Goal: Task Accomplishment & Management: Manage account settings

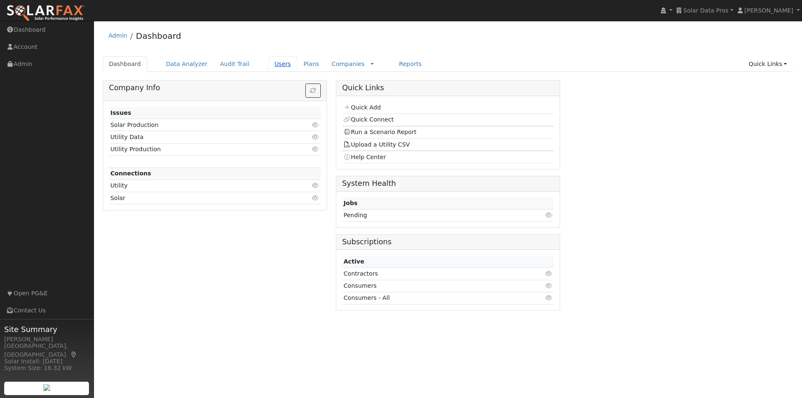
click at [268, 65] on link "Users" at bounding box center [282, 63] width 29 height 15
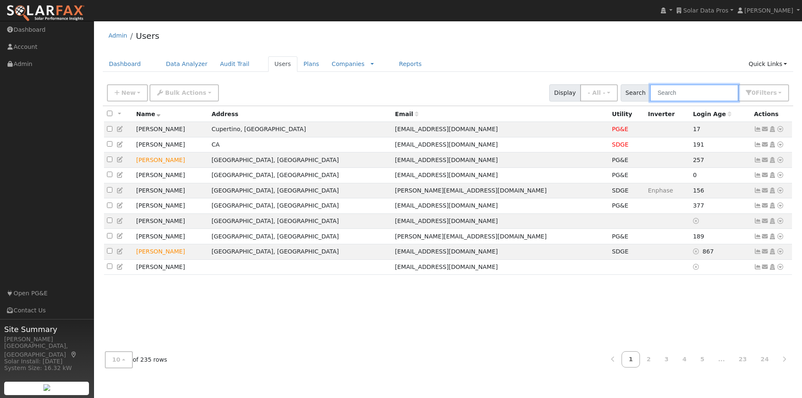
click at [708, 92] on input "text" at bounding box center [694, 92] width 89 height 17
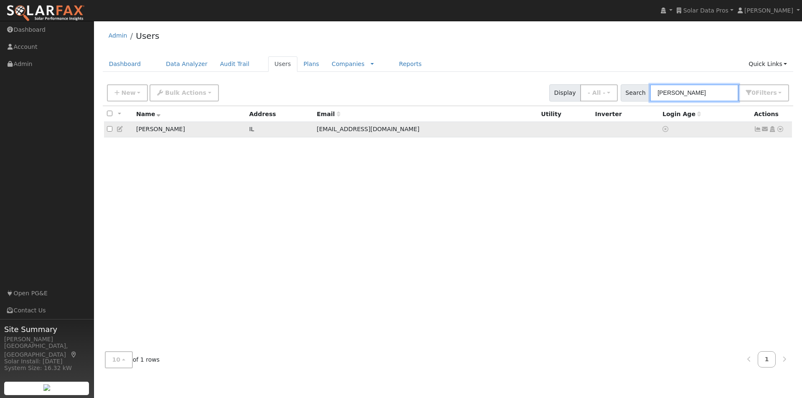
type input "reynold"
click at [782, 128] on icon at bounding box center [780, 129] width 8 height 6
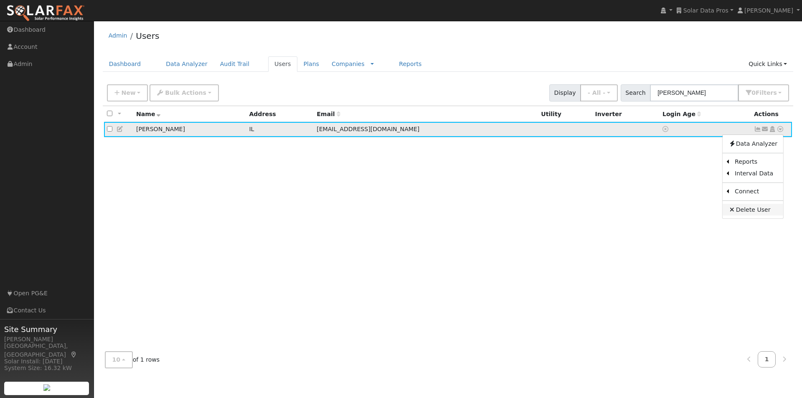
click at [751, 212] on link "Delete User" at bounding box center [752, 210] width 61 height 12
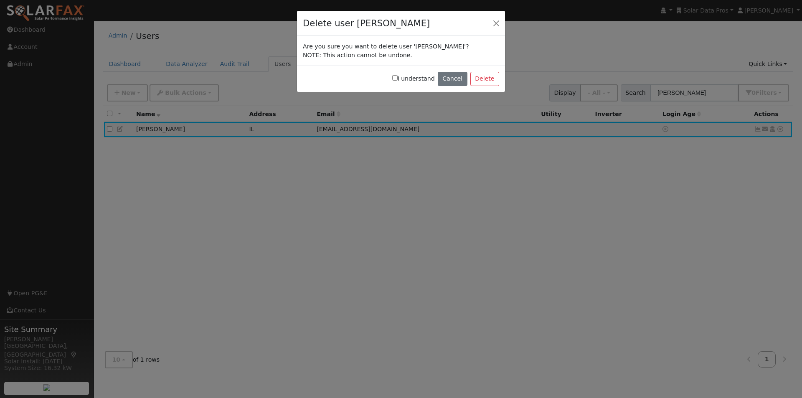
click at [397, 78] on input "I understand" at bounding box center [394, 77] width 5 height 5
checkbox input "true"
click at [486, 78] on button "Delete" at bounding box center [484, 79] width 29 height 14
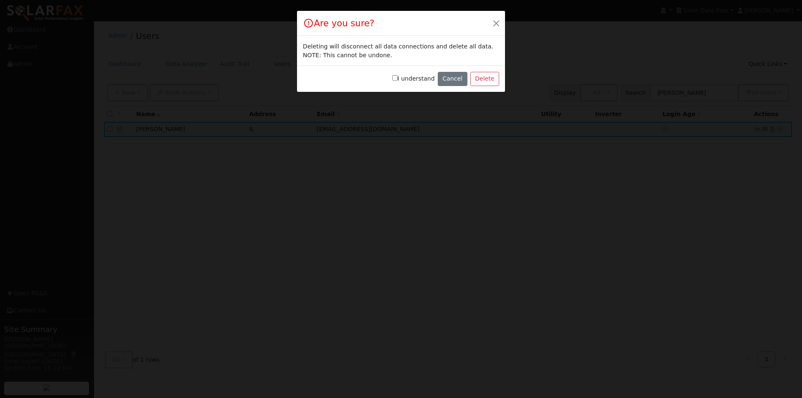
click at [397, 79] on input "I understand" at bounding box center [394, 77] width 5 height 5
checkbox input "true"
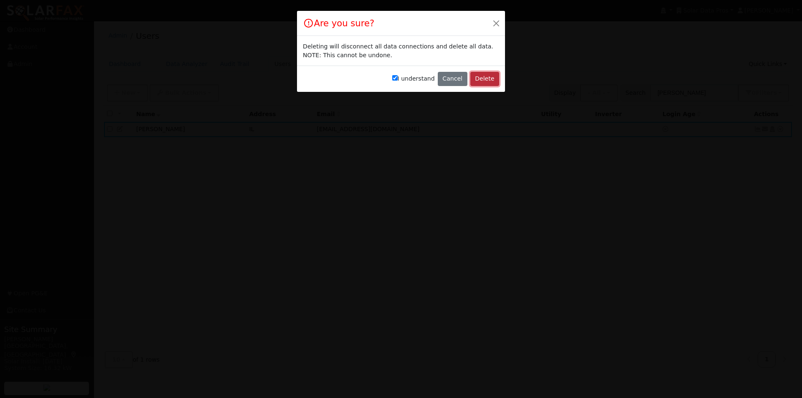
click at [486, 77] on button "Delete" at bounding box center [484, 79] width 29 height 14
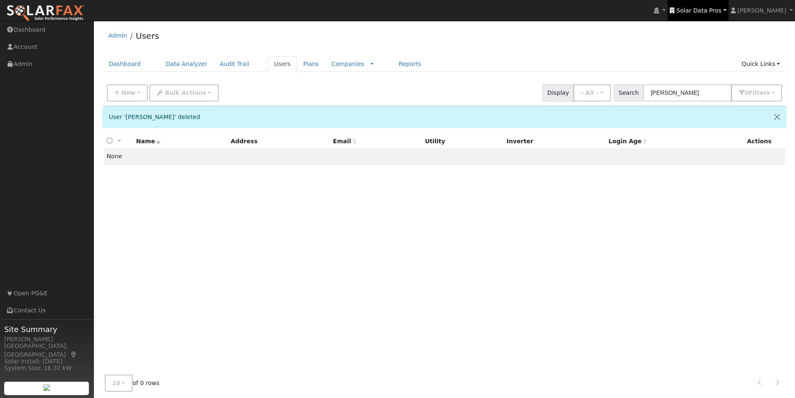
click at [713, 9] on span "Solar Data Pros" at bounding box center [699, 10] width 45 height 7
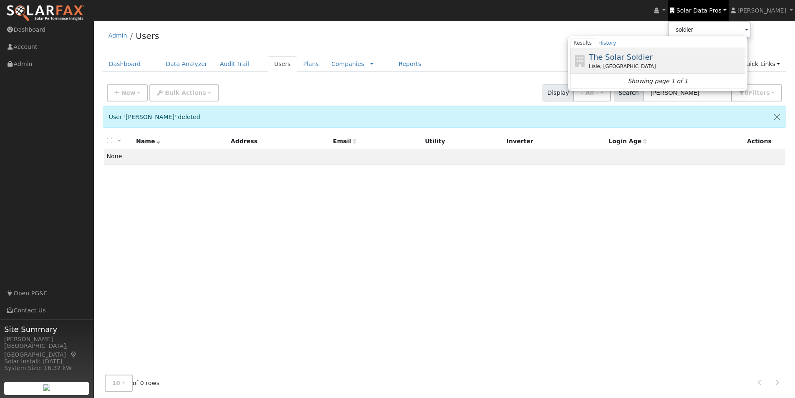
click at [643, 58] on span "The Solar Soldier" at bounding box center [621, 57] width 64 height 9
type input "The Solar Soldier"
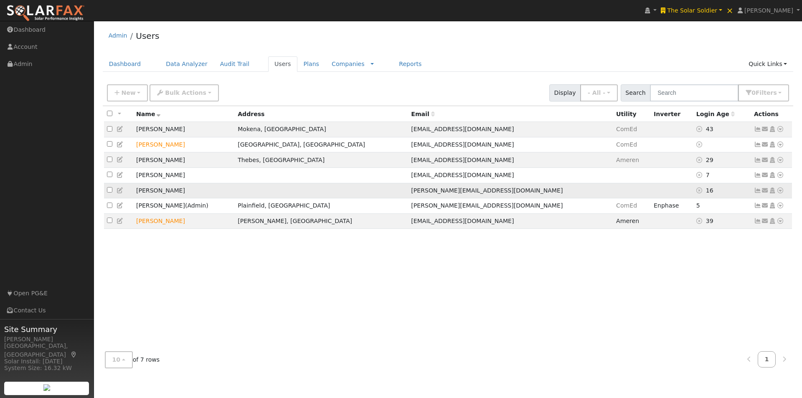
click at [108, 192] on input "checkbox" at bounding box center [109, 189] width 5 height 5
checkbox input "true"
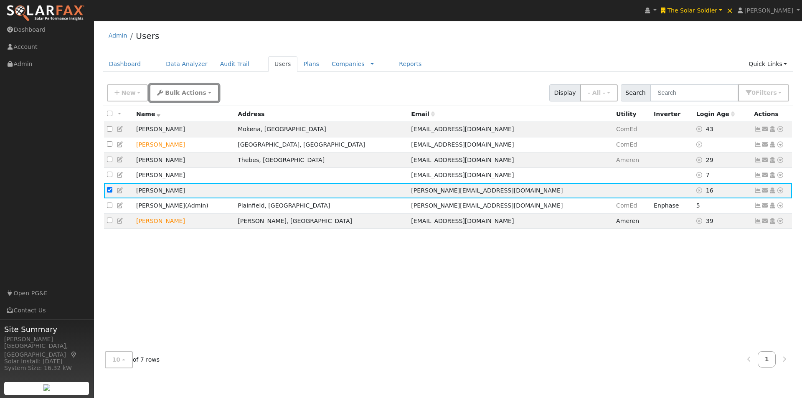
drag, startPoint x: 180, startPoint y: 91, endPoint x: 180, endPoint y: 109, distance: 17.1
click at [180, 91] on span "Bulk Actions" at bounding box center [185, 92] width 41 height 7
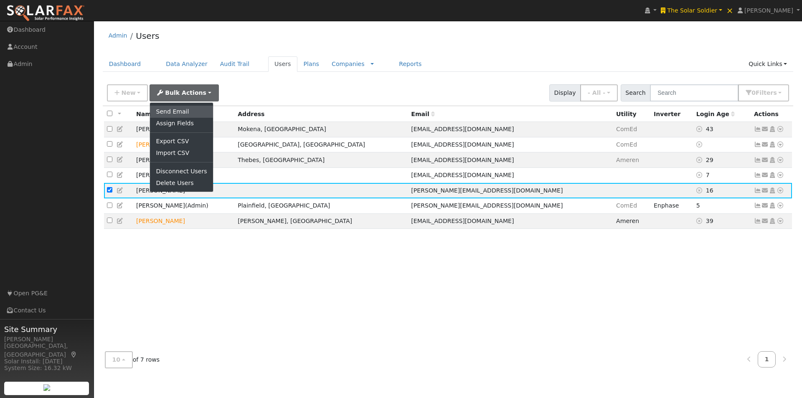
click at [175, 112] on link "Send Email" at bounding box center [181, 112] width 63 height 12
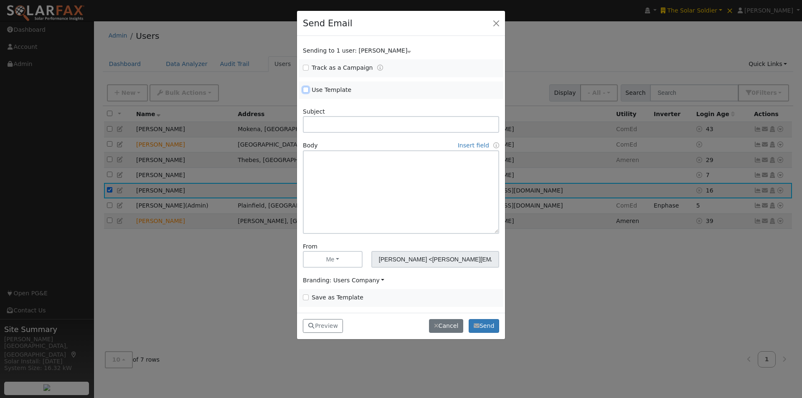
click at [307, 88] on input "Use Template" at bounding box center [306, 90] width 6 height 6
checkbox input "true"
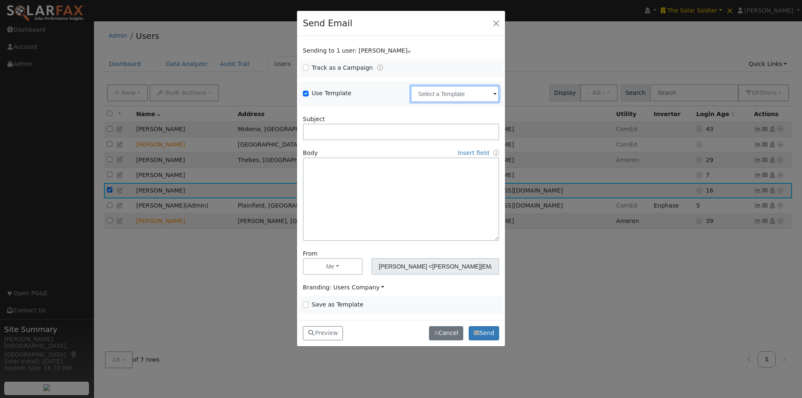
click at [427, 89] on input "text" at bounding box center [454, 94] width 89 height 17
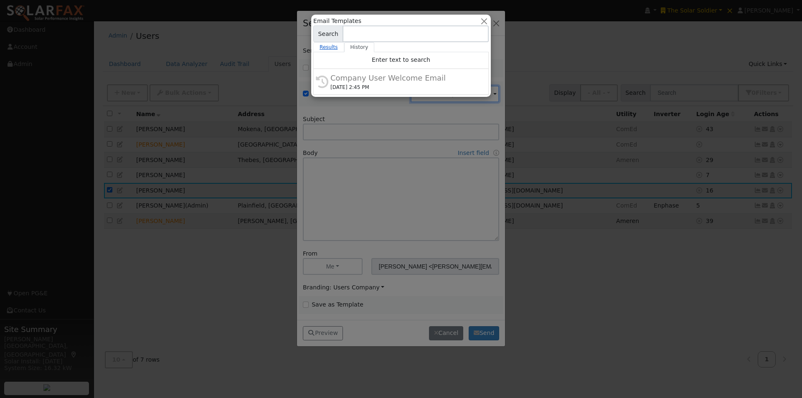
click at [322, 48] on link "Results" at bounding box center [328, 47] width 31 height 10
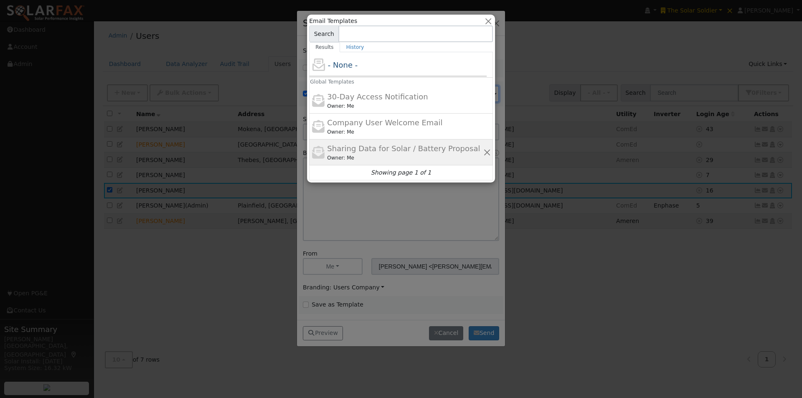
click at [348, 145] on span "Sharing Data for Solar / Battery Proposal" at bounding box center [403, 148] width 153 height 9
type input "Sharing Data for Solar / Battery Proposal"
type textarea "Dear {user_fname}, Below is a link to share your electricity consumption data w…"
type input "The Solar Soldier <solarfax@solardatapros.com>"
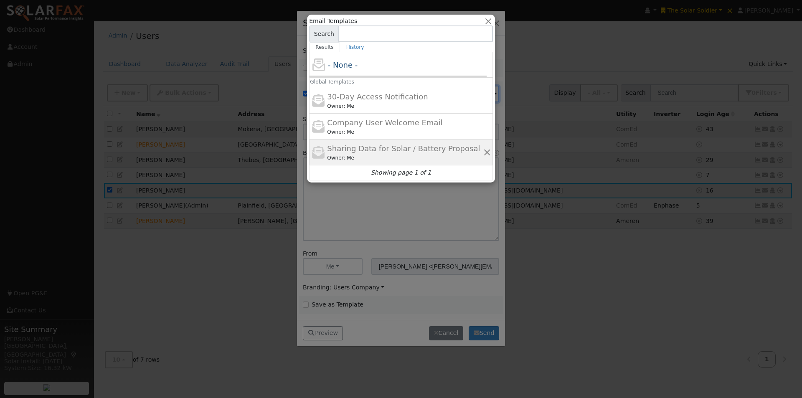
type input "Sharing Data for Solar / Battery Proposal"
type input "[PERSON_NAME]"
checkbox input "true"
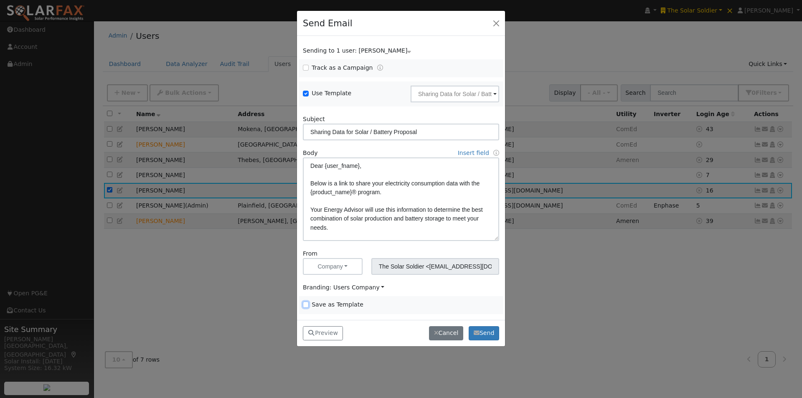
drag, startPoint x: 304, startPoint y: 304, endPoint x: 347, endPoint y: 282, distance: 48.2
click at [306, 304] on input "Save as Template" at bounding box center [306, 304] width 6 height 6
checkbox input "true"
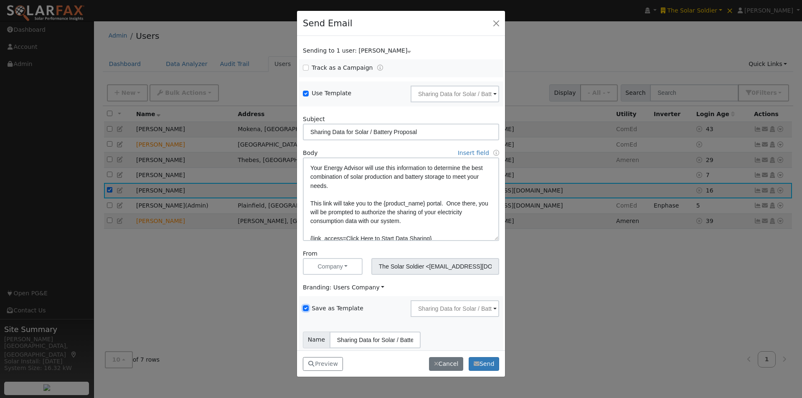
scroll to position [84, 0]
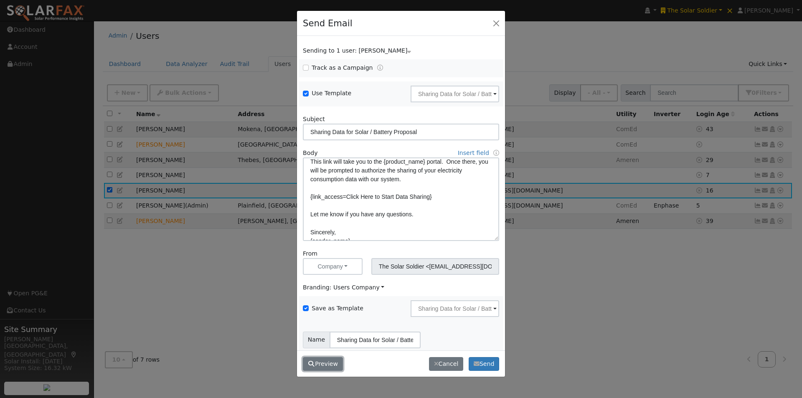
click at [320, 366] on button "Preview" at bounding box center [323, 364] width 40 height 14
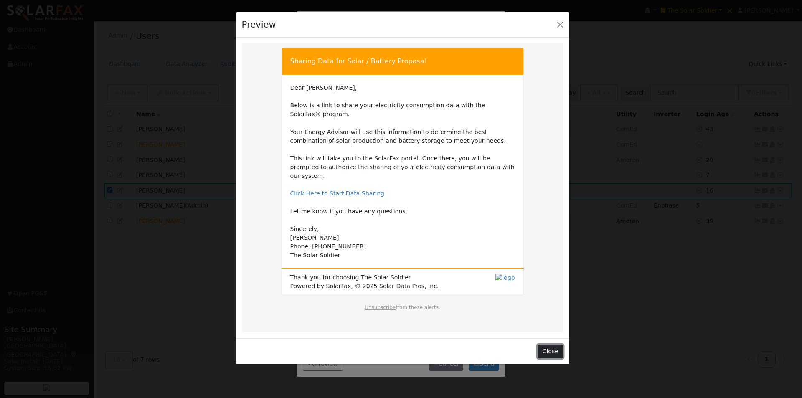
click at [549, 344] on button "Close" at bounding box center [549, 351] width 25 height 14
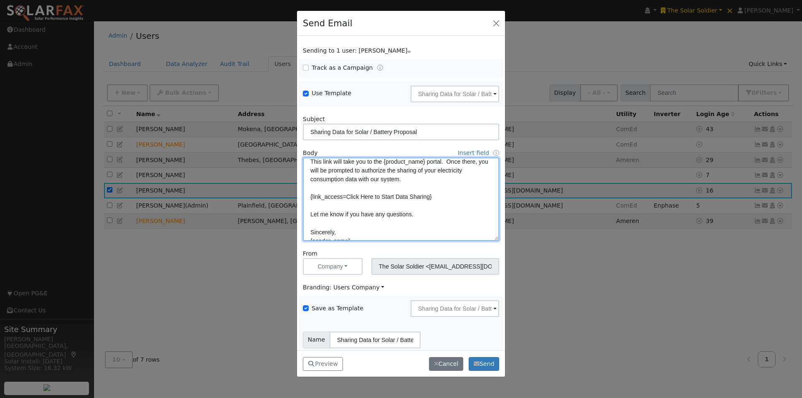
click at [445, 211] on textarea "Dear {user_fname}, Below is a link to share your electricity consumption data w…" at bounding box center [401, 199] width 196 height 84
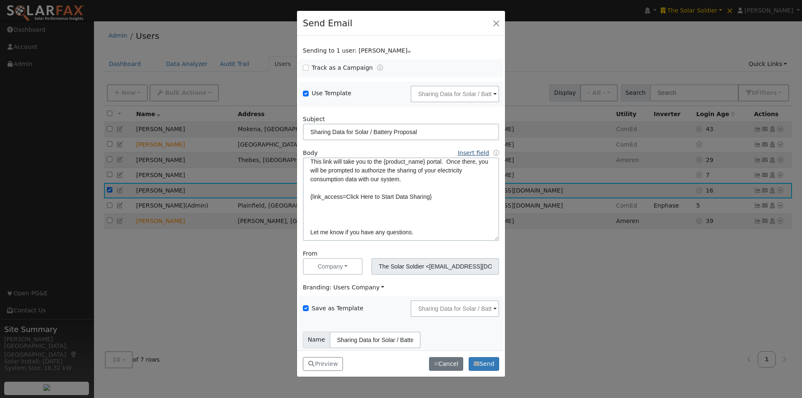
click at [466, 153] on link "Insert field" at bounding box center [473, 152] width 31 height 7
drag, startPoint x: 383, startPoint y: 244, endPoint x: 373, endPoint y: 240, distance: 11.0
click at [0, 0] on link "Custom Link" at bounding box center [0, 0] width 0 height 0
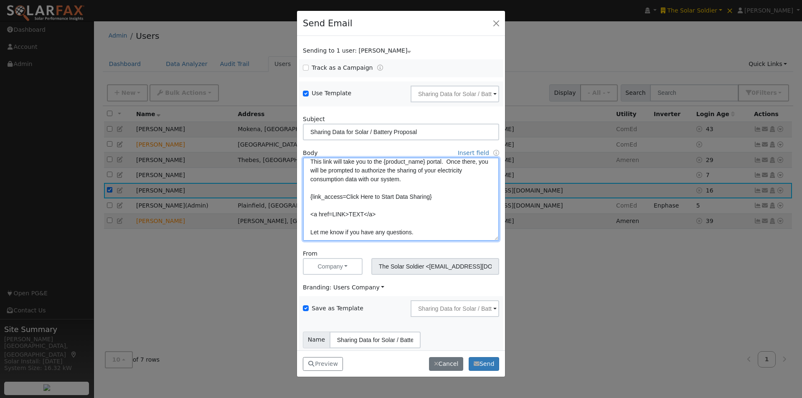
click at [336, 214] on textarea "Dear {user_fname}, Below is a link to share your electricity consumption data w…" at bounding box center [401, 199] width 196 height 84
click at [339, 214] on textarea "Dear {user_fname}, Below is a link to share your electricity consumption data w…" at bounding box center [401, 199] width 196 height 84
paste textarea "https://solardatapros.crunch.help/en/user-guides/connecting-utility-and-inverte…"
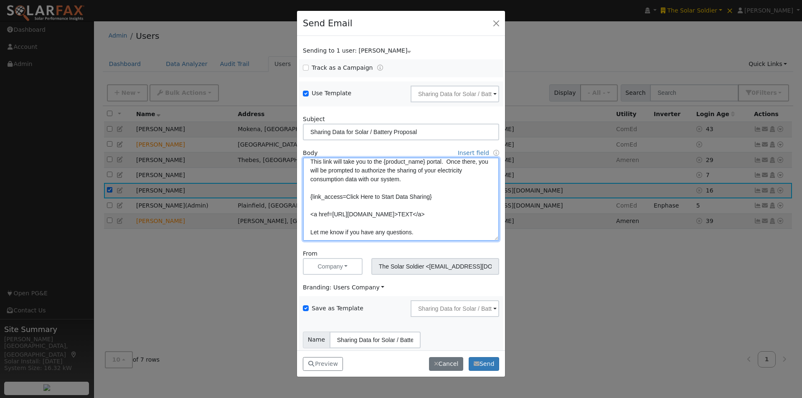
click at [446, 221] on textarea "Dear {user_fname}, Below is a link to share your electricity consumption data w…" at bounding box center [401, 199] width 196 height 84
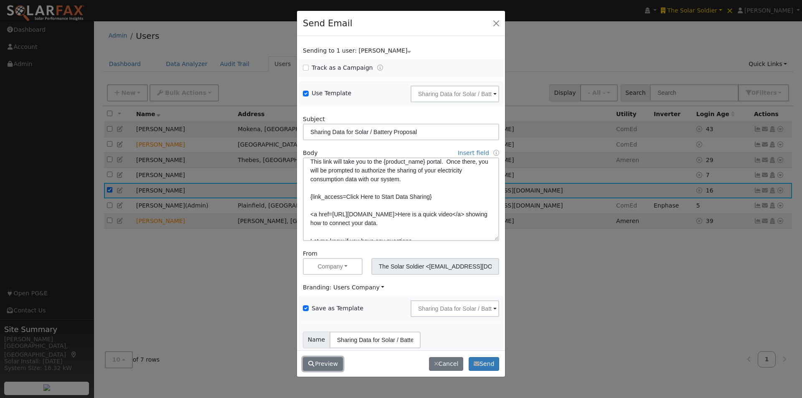
click at [321, 362] on button "Preview" at bounding box center [323, 364] width 40 height 14
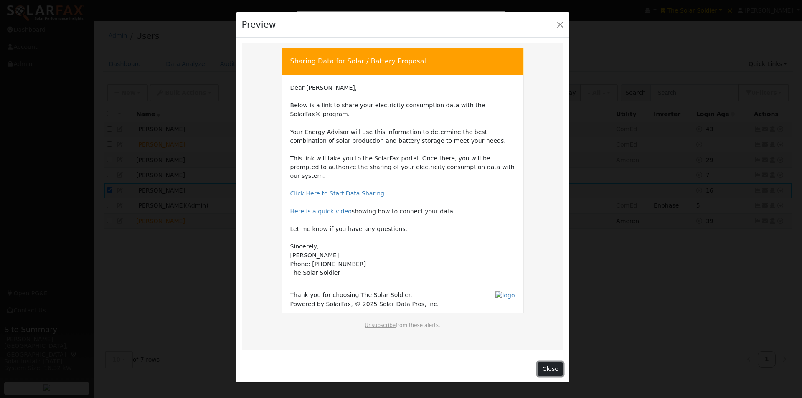
click at [548, 362] on button "Close" at bounding box center [549, 369] width 25 height 14
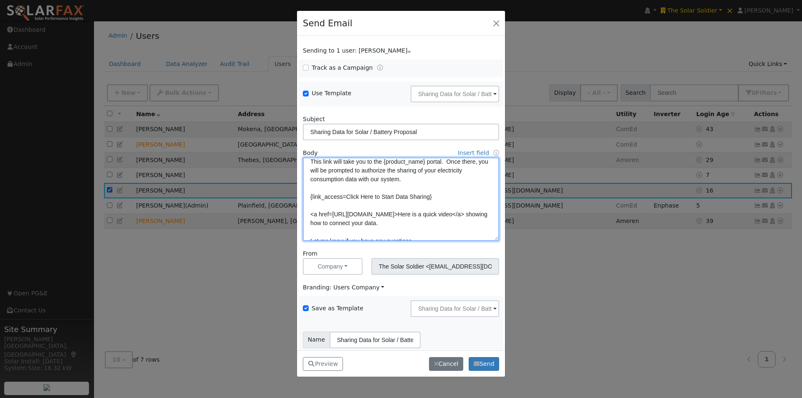
drag, startPoint x: 440, startPoint y: 223, endPoint x: 458, endPoint y: 224, distance: 18.0
click at [458, 224] on textarea "Dear {user_fname}, Below is a link to share your electricity consumption data w…" at bounding box center [401, 199] width 196 height 84
click at [310, 213] on textarea "Dear {user_fname}, Below is a link to share your electricity consumption data w…" at bounding box center [401, 199] width 196 height 84
paste textarea "Here is"
click at [309, 231] on textarea "Dear {user_fname}, Below is a link to share your electricity consumption data w…" at bounding box center [401, 199] width 196 height 84
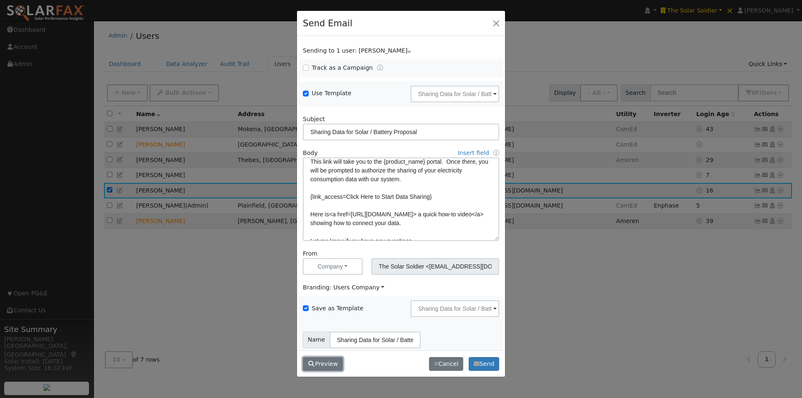
click at [326, 365] on button "Preview" at bounding box center [323, 364] width 40 height 14
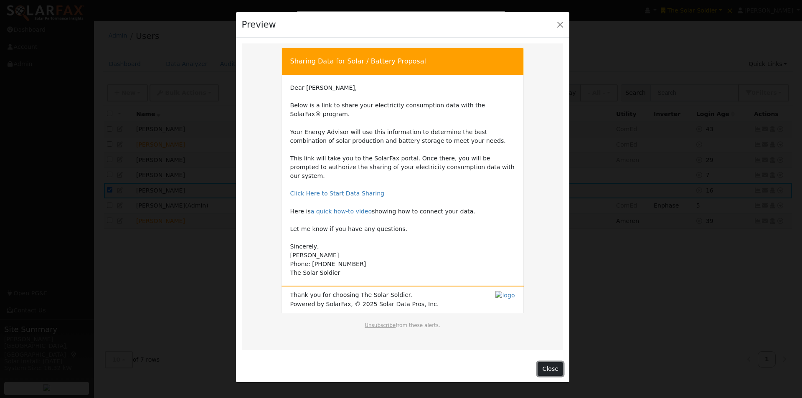
click at [545, 362] on button "Close" at bounding box center [549, 369] width 25 height 14
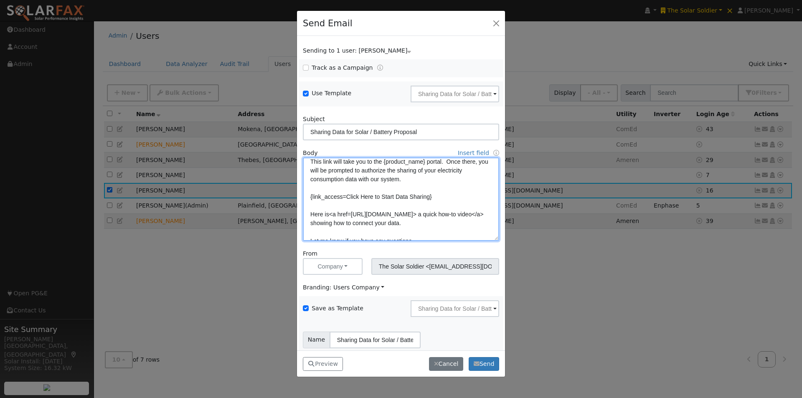
click at [446, 224] on textarea "Dear {user_fname}, Below is a link to share your electricity consumption data w…" at bounding box center [401, 199] width 196 height 84
click at [329, 214] on textarea "Dear {user_fname}, Below is a link to share your electricity consumption data w…" at bounding box center [401, 199] width 196 height 84
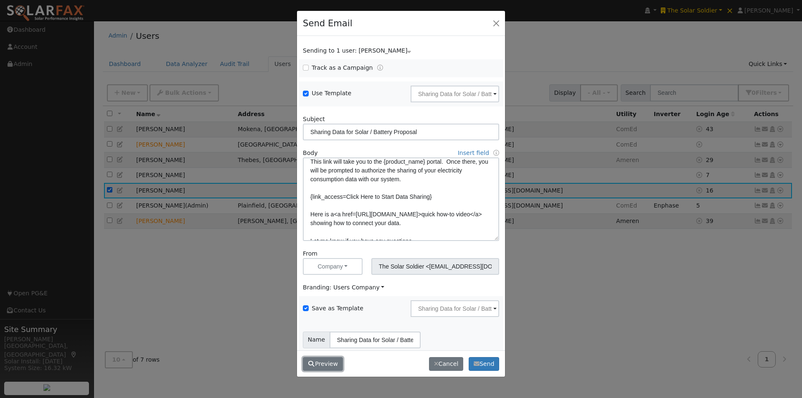
click at [316, 365] on button "Preview" at bounding box center [323, 364] width 40 height 14
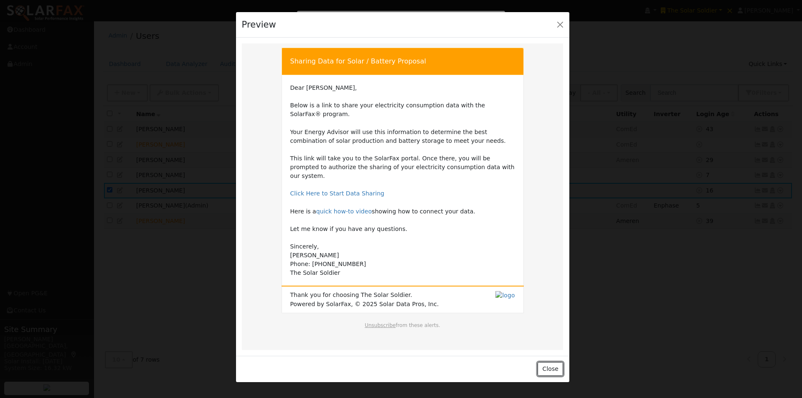
click at [552, 362] on button "Close" at bounding box center [549, 369] width 25 height 14
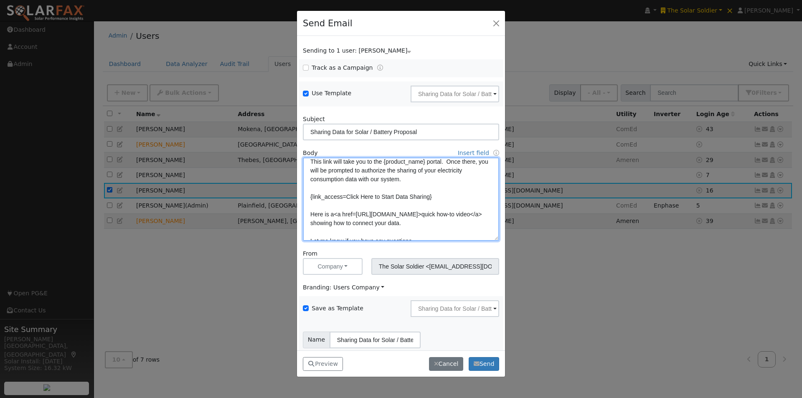
click at [333, 214] on textarea "Dear {user_fname}, Below is a link to share your electricity consumption data w…" at bounding box center [401, 199] width 196 height 84
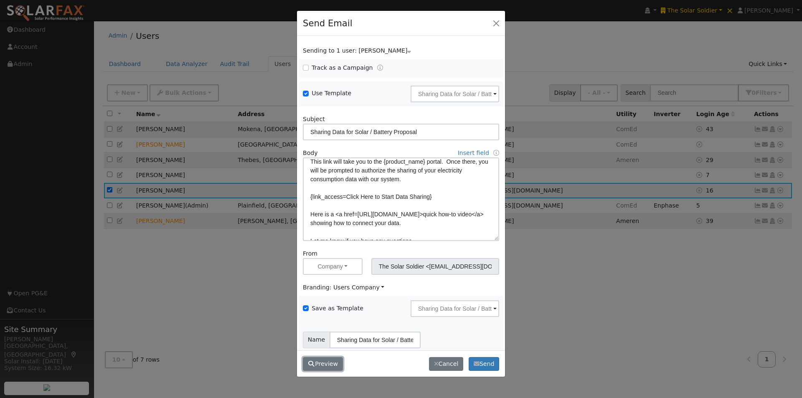
drag, startPoint x: 334, startPoint y: 362, endPoint x: 359, endPoint y: 299, distance: 67.8
click at [335, 362] on button "Preview" at bounding box center [323, 364] width 40 height 14
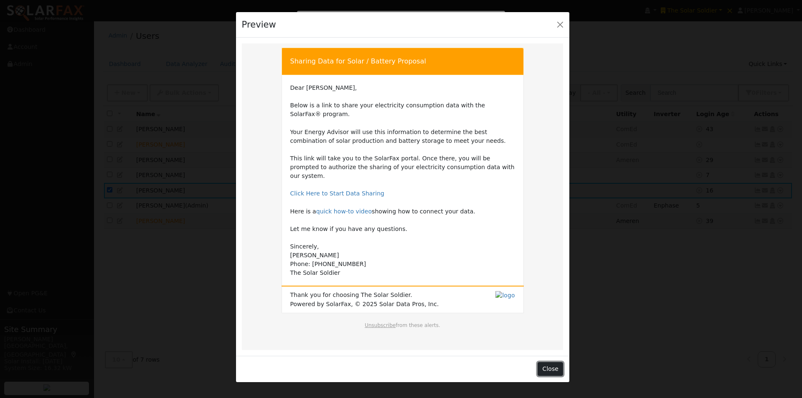
click at [552, 362] on button "Close" at bounding box center [549, 369] width 25 height 14
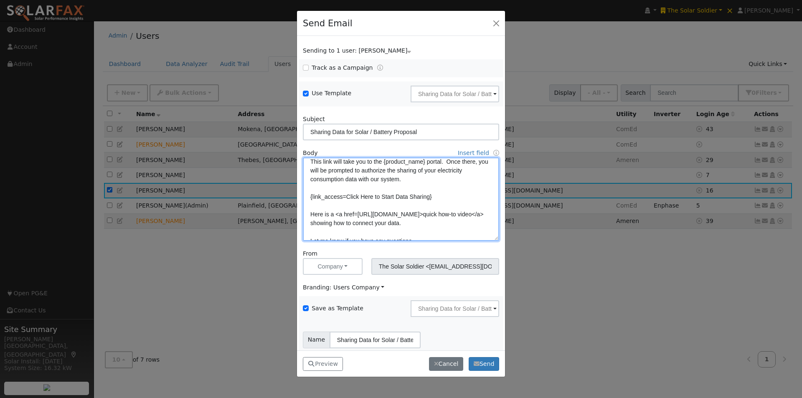
drag, startPoint x: 456, startPoint y: 223, endPoint x: 439, endPoint y: 225, distance: 16.4
click at [439, 225] on textarea "Dear {user_fname}, Below is a link to share your electricity consumption data w…" at bounding box center [401, 199] width 196 height 84
drag, startPoint x: 336, startPoint y: 213, endPoint x: 334, endPoint y: 228, distance: 14.3
click at [336, 214] on textarea "Dear {user_fname}, Below is a link to share your electricity consumption data w…" at bounding box center [401, 199] width 196 height 84
type textarea "Dear {user_fname}, Below is a link to share your electricity consumption data w…"
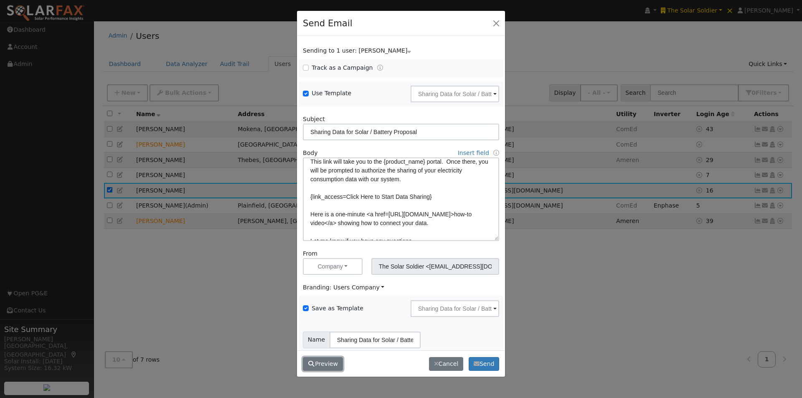
click at [324, 359] on button "Preview" at bounding box center [323, 364] width 40 height 14
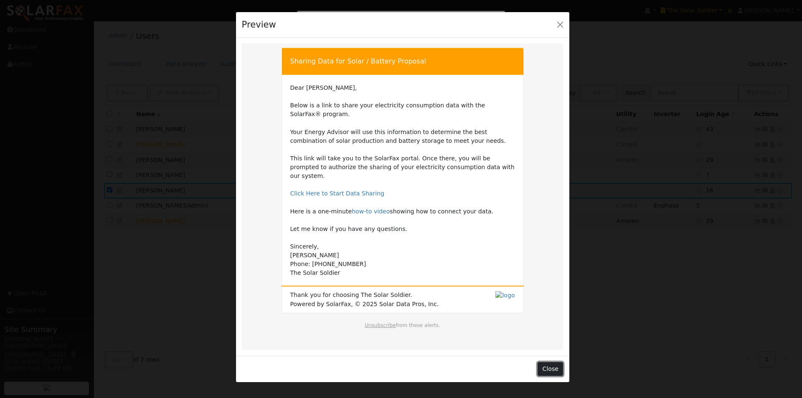
click at [554, 362] on button "Close" at bounding box center [549, 369] width 25 height 14
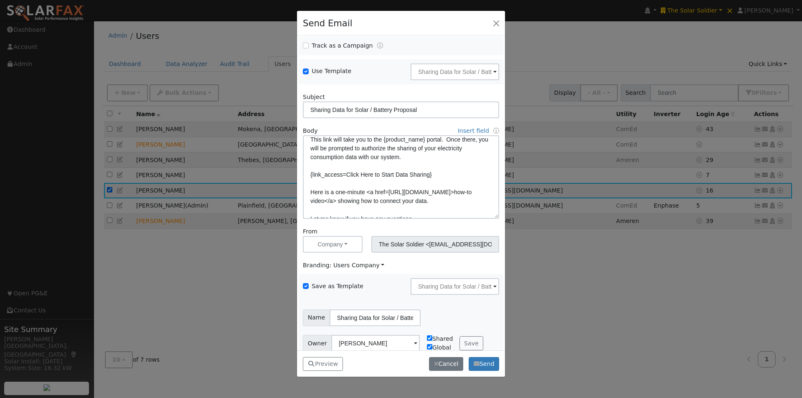
scroll to position [34, 0]
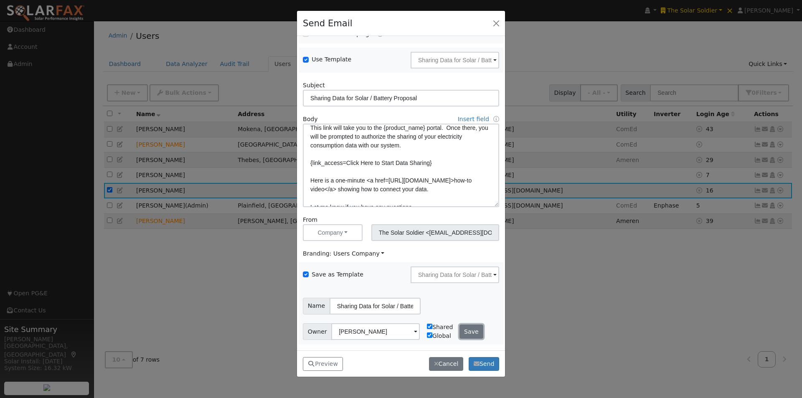
click at [468, 329] on button "Save" at bounding box center [471, 331] width 24 height 14
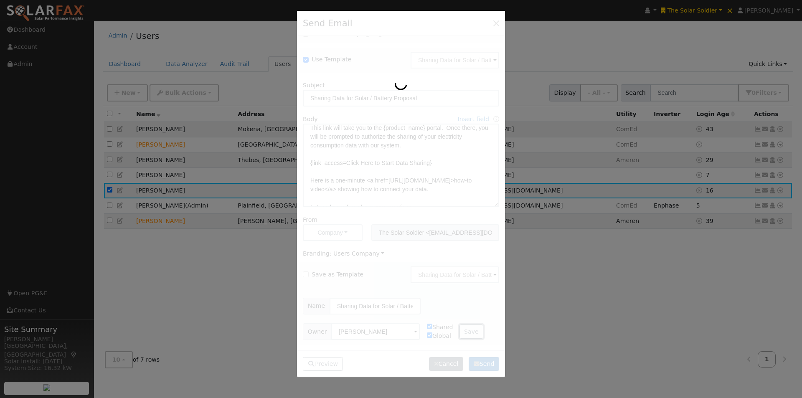
checkbox input "false"
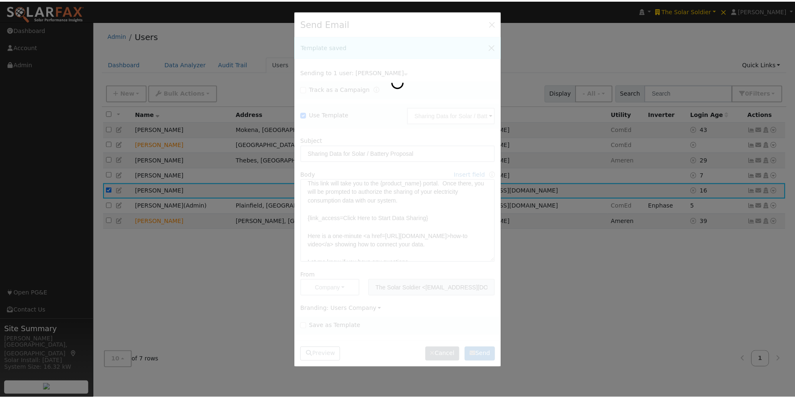
scroll to position [0, 0]
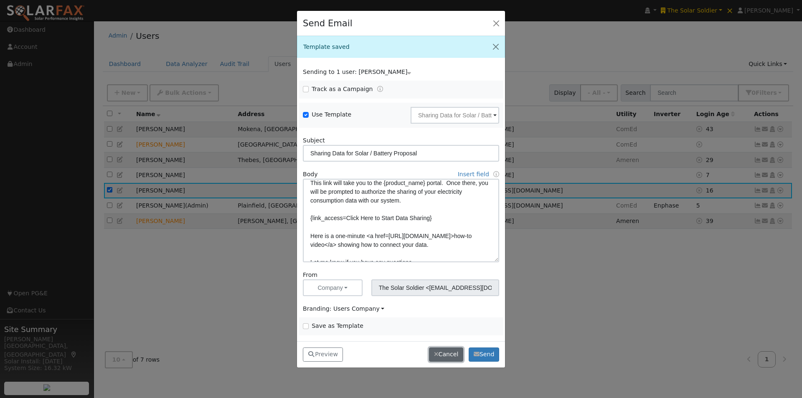
drag, startPoint x: 444, startPoint y: 353, endPoint x: 465, endPoint y: 314, distance: 43.9
click at [448, 353] on button "Cancel" at bounding box center [446, 354] width 34 height 14
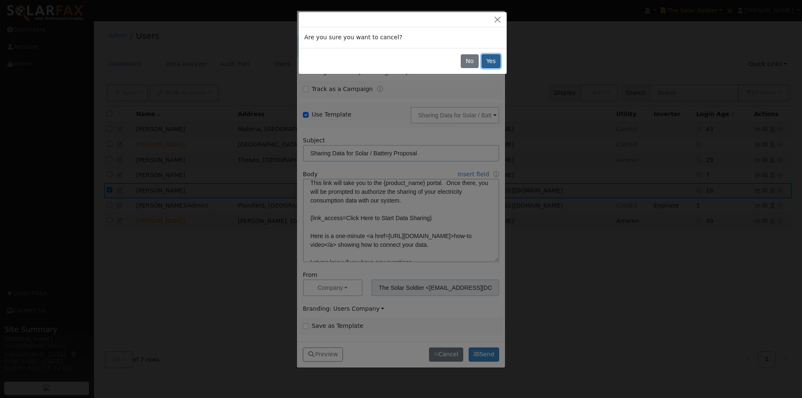
click at [493, 61] on button "Yes" at bounding box center [490, 61] width 19 height 14
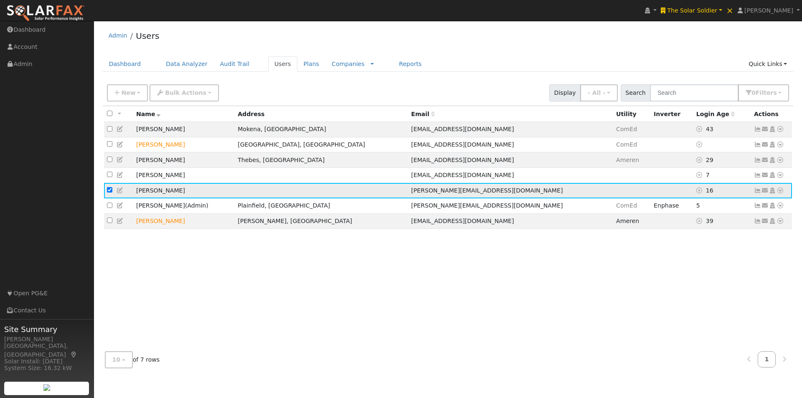
click at [109, 192] on input "checkbox" at bounding box center [109, 189] width 5 height 5
checkbox input "false"
click at [125, 95] on span "New" at bounding box center [128, 92] width 14 height 7
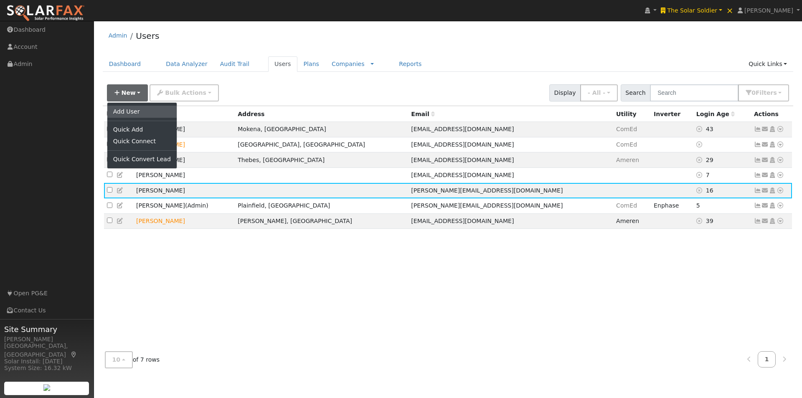
click at [124, 113] on link "Add User" at bounding box center [141, 112] width 69 height 12
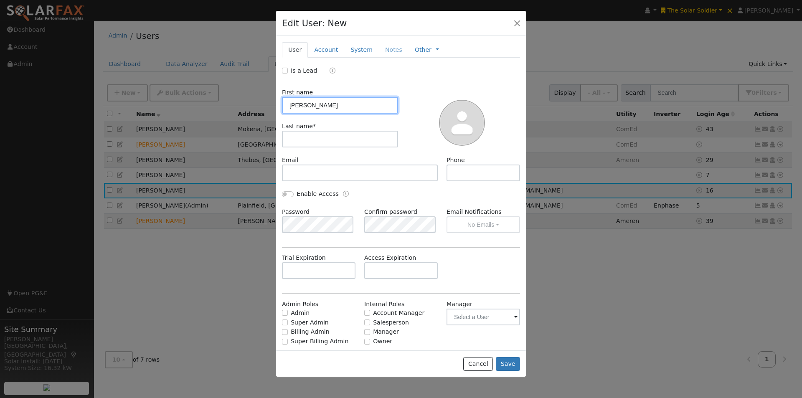
type input "Leroy"
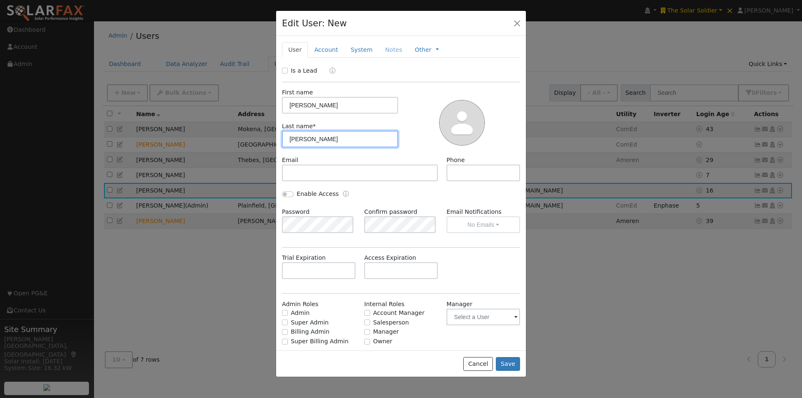
type input "Coffman"
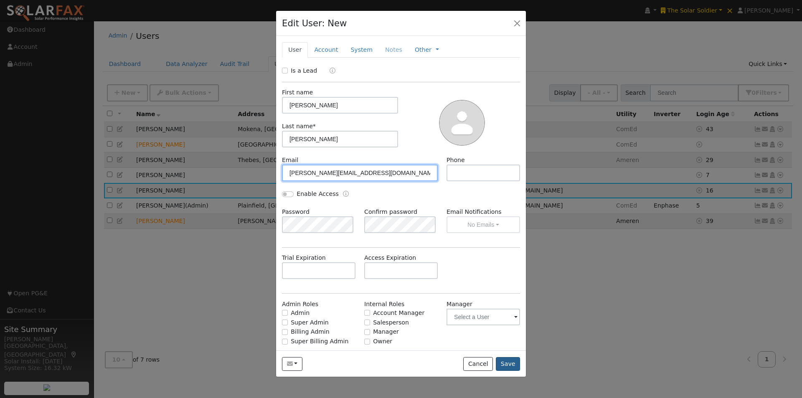
type input "leroy+solarsoldier@solardatapros.com"
click at [505, 363] on button "Save" at bounding box center [508, 364] width 24 height 14
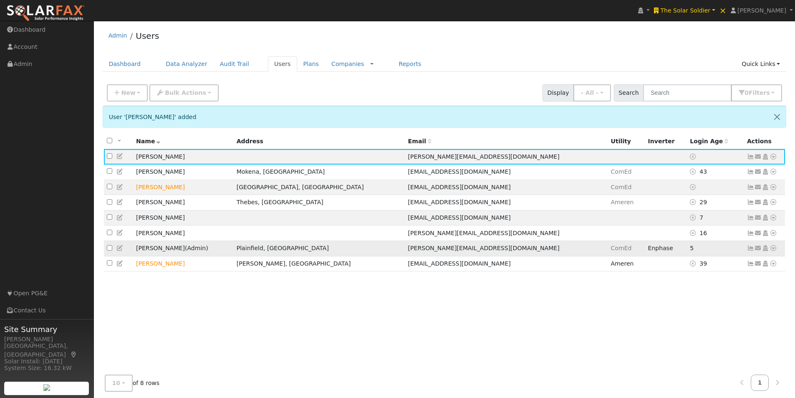
click at [233, 255] on td "Eric Williams Jr ( Admin )" at bounding box center [183, 248] width 101 height 15
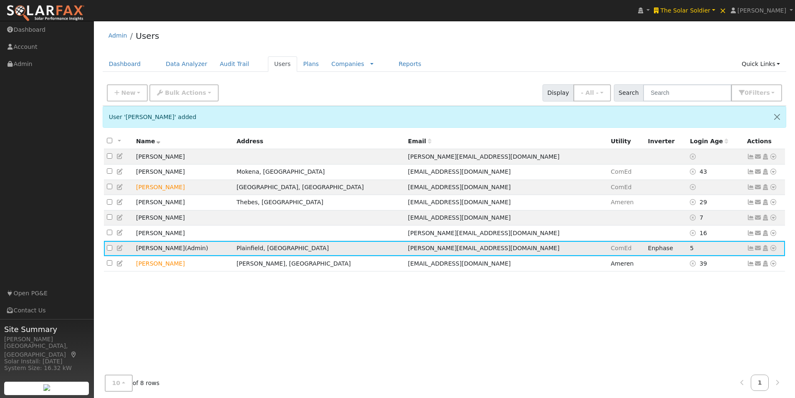
click at [766, 251] on icon at bounding box center [766, 248] width 8 height 6
